Goal: Navigation & Orientation: Find specific page/section

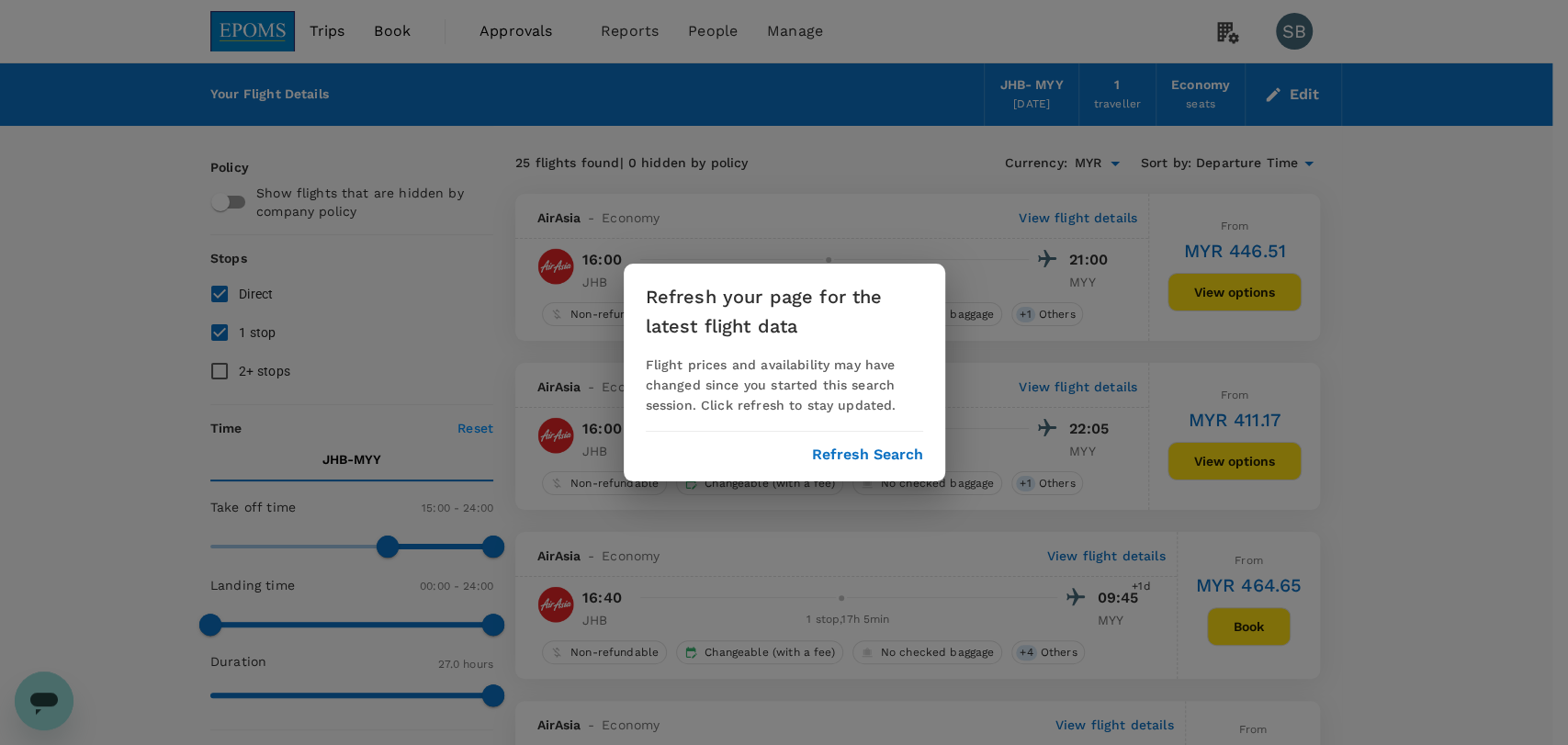
click at [837, 449] on button "Refresh Search" at bounding box center [866, 454] width 111 height 17
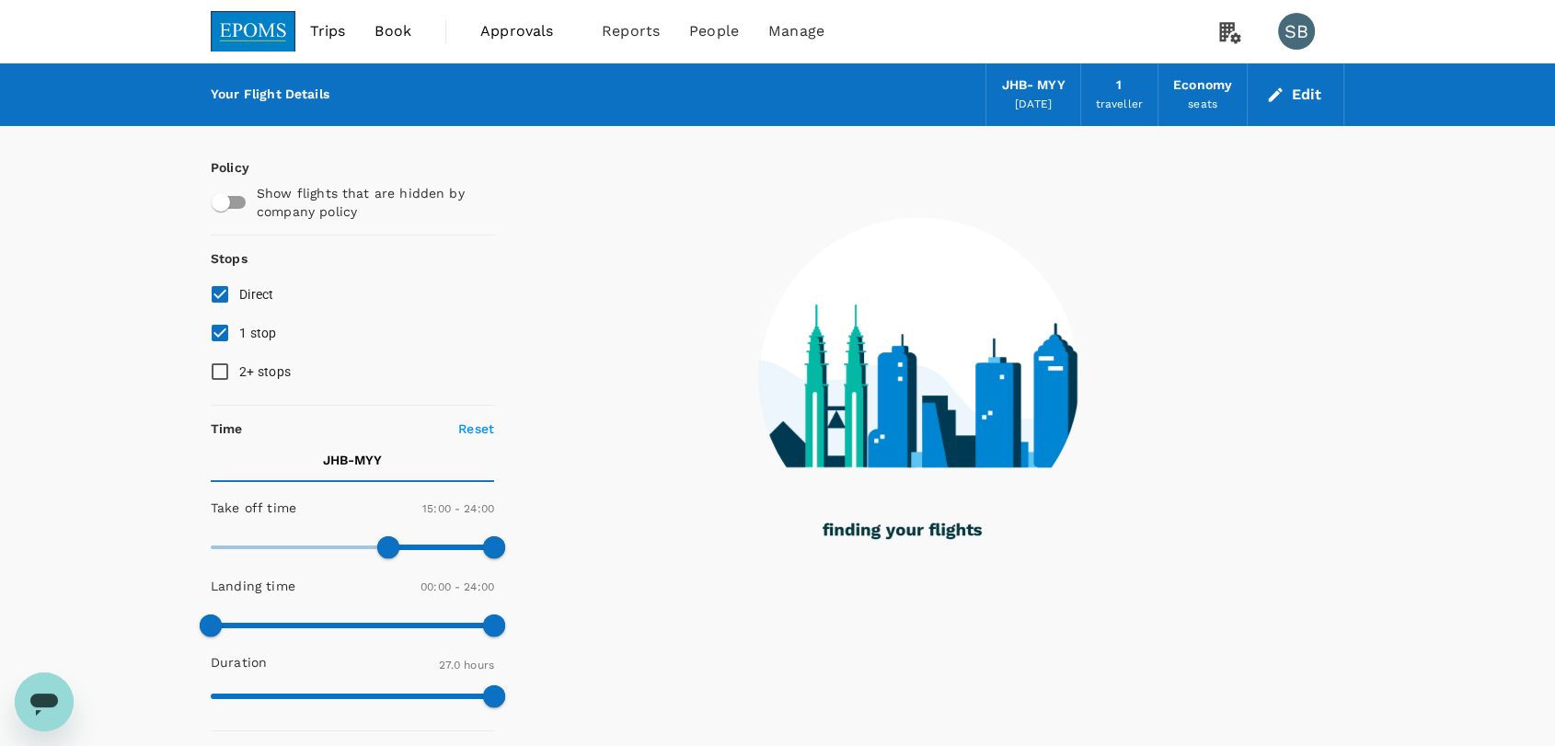
type input "1620"
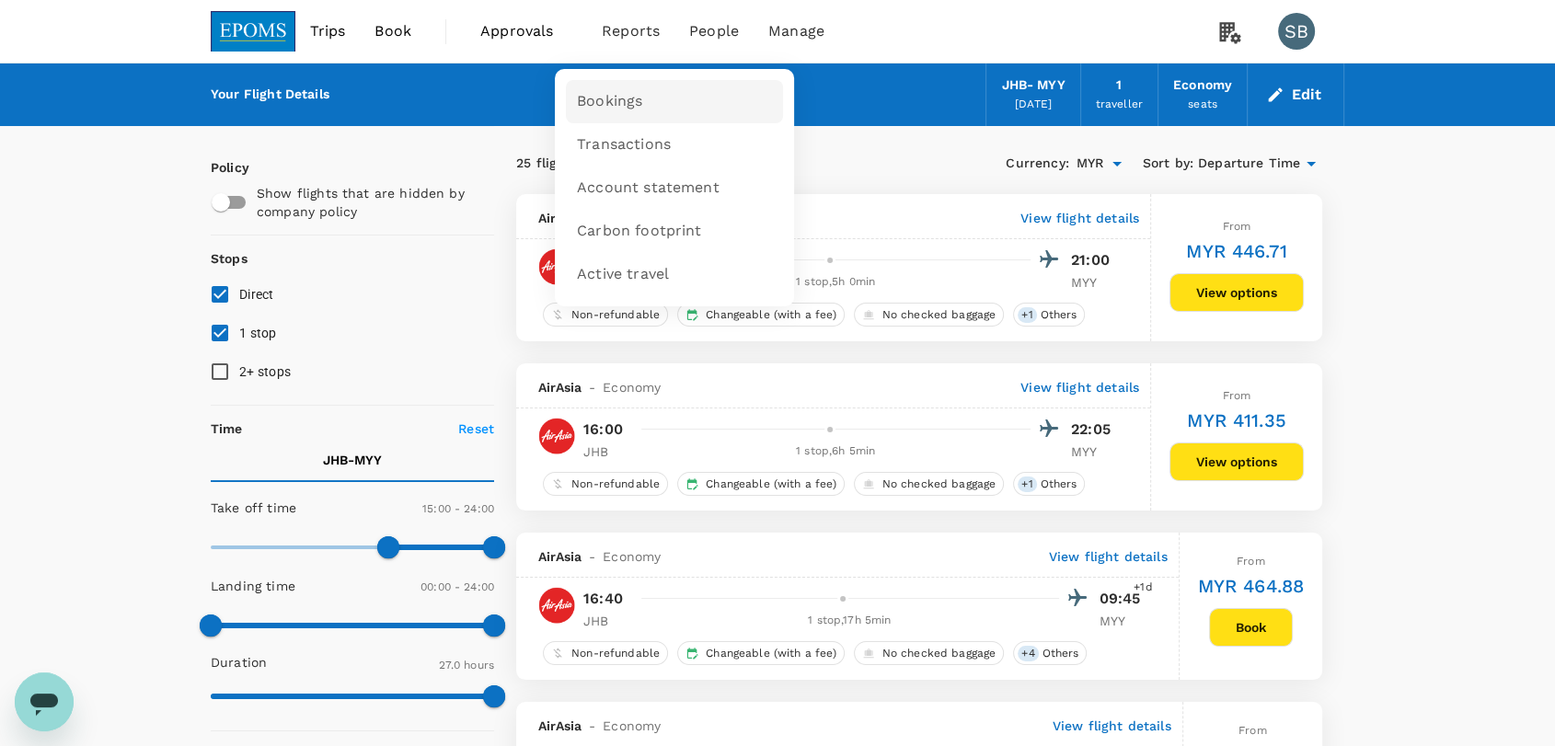
click at [619, 111] on span "Bookings" at bounding box center [609, 101] width 65 height 21
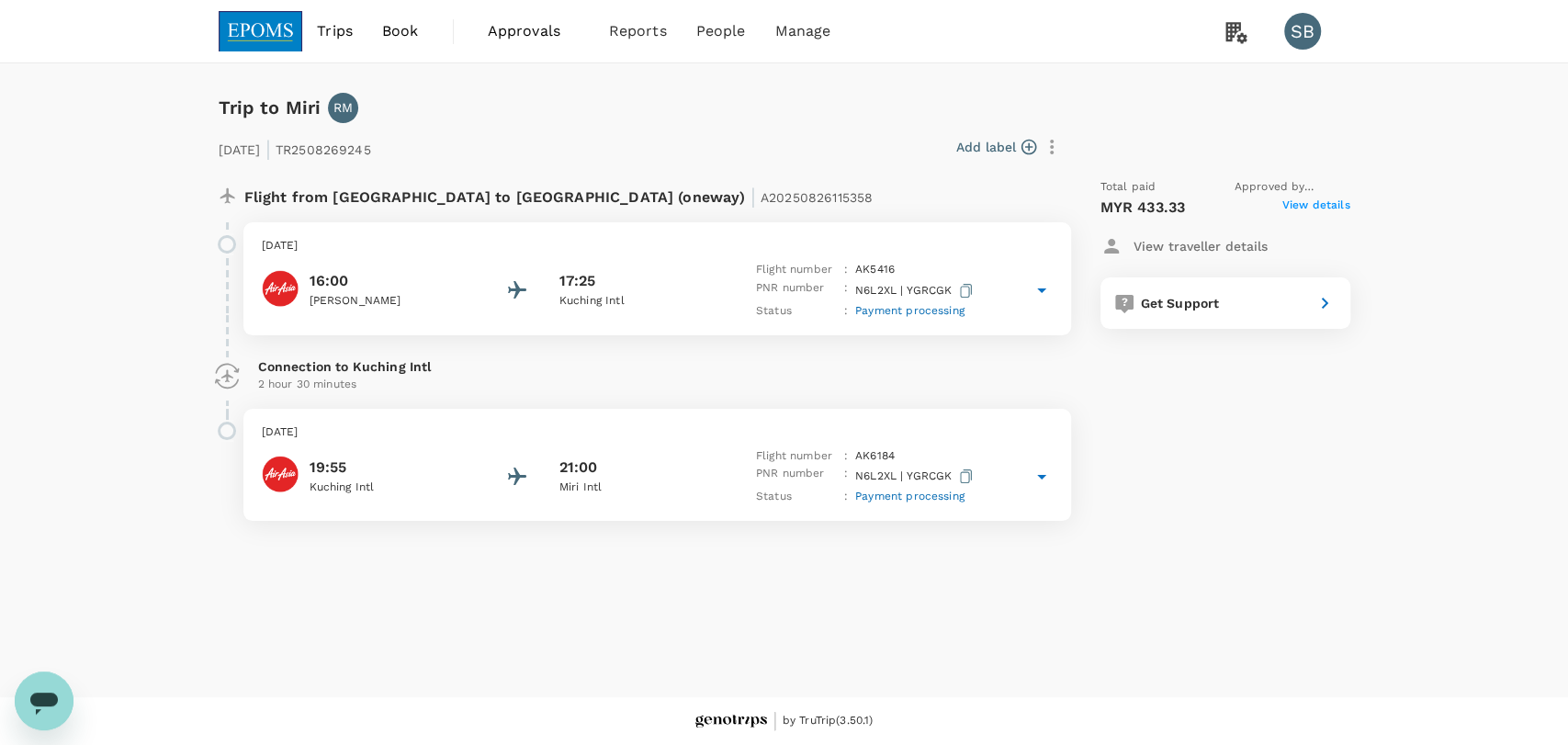
click at [1038, 298] on icon at bounding box center [1041, 291] width 22 height 22
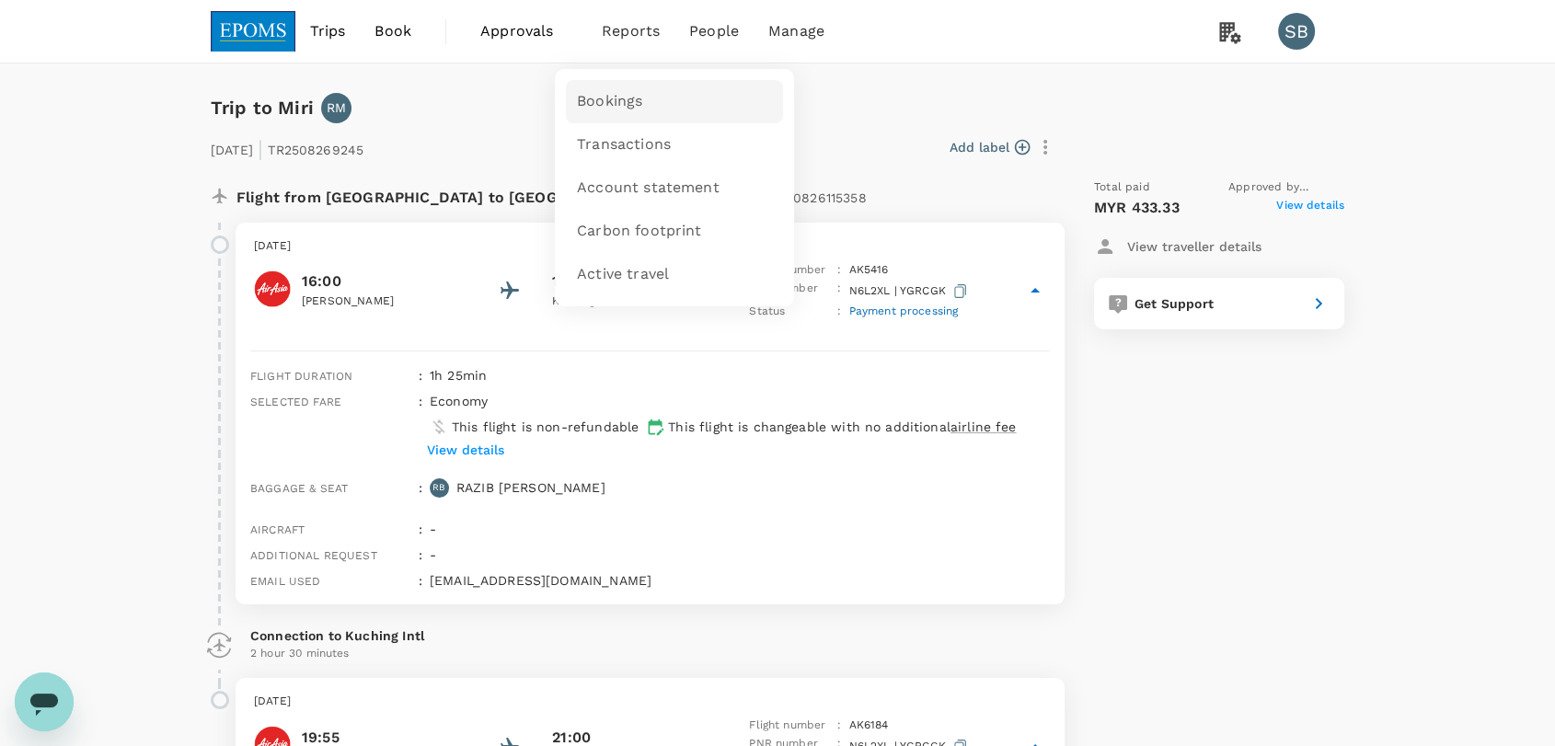
click at [640, 112] on link "Bookings" at bounding box center [674, 101] width 217 height 43
